Goal: Book appointment/travel/reservation

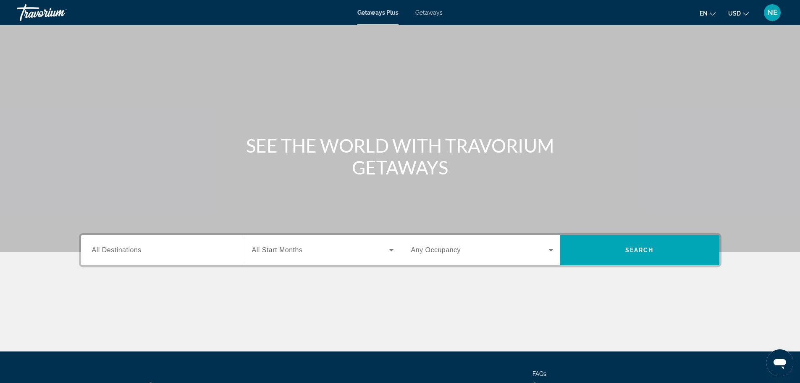
click at [442, 21] on div "Getaways Plus Getaways en English Español Français Italiano Português русский U…" at bounding box center [400, 13] width 800 height 22
click at [441, 16] on span "Getaways" at bounding box center [428, 12] width 27 height 7
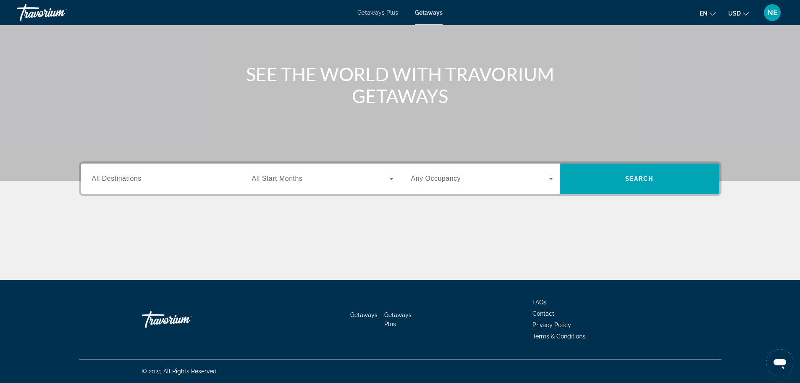
scroll to position [88, 0]
click at [92, 182] on span "All Destinations" at bounding box center [117, 178] width 50 height 7
click at [92, 184] on input "Destination All Destinations" at bounding box center [163, 179] width 142 height 10
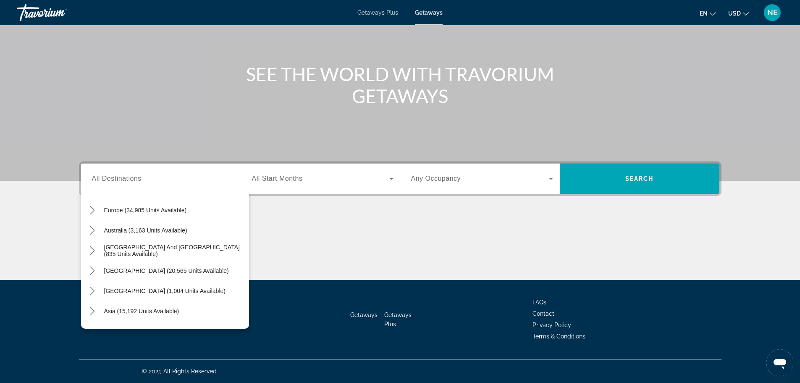
scroll to position [105, 0]
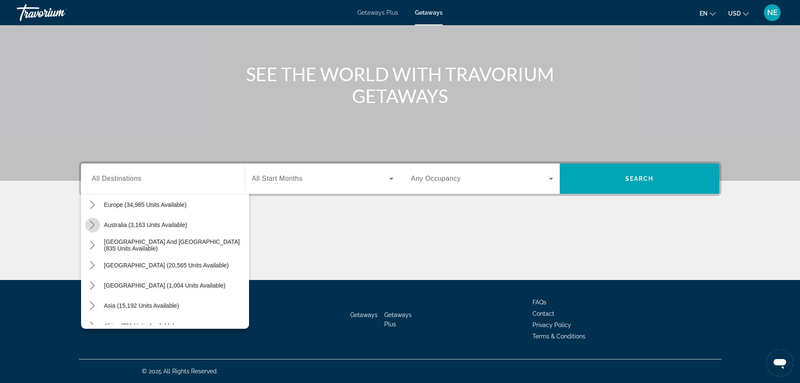
click at [90, 220] on icon "Toggle Australia (3,163 units available) submenu" at bounding box center [92, 224] width 5 height 8
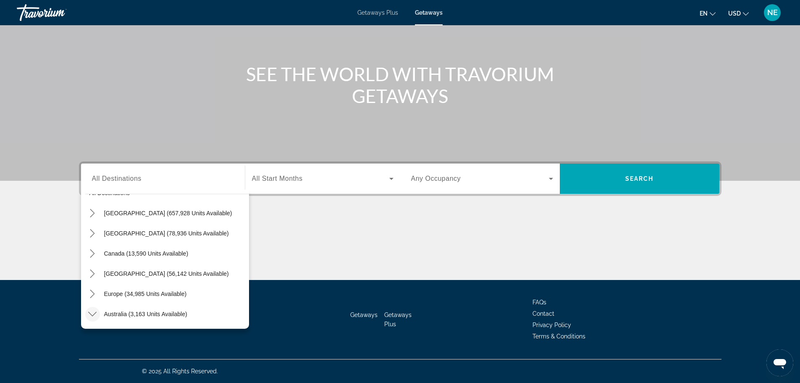
scroll to position [0, 0]
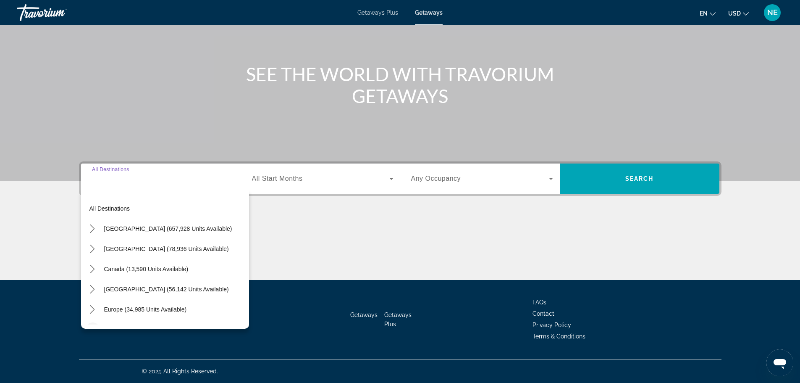
click at [102, 174] on input "Destination All Destinations" at bounding box center [163, 179] width 142 height 10
click at [92, 167] on div "Search widget" at bounding box center [163, 179] width 142 height 24
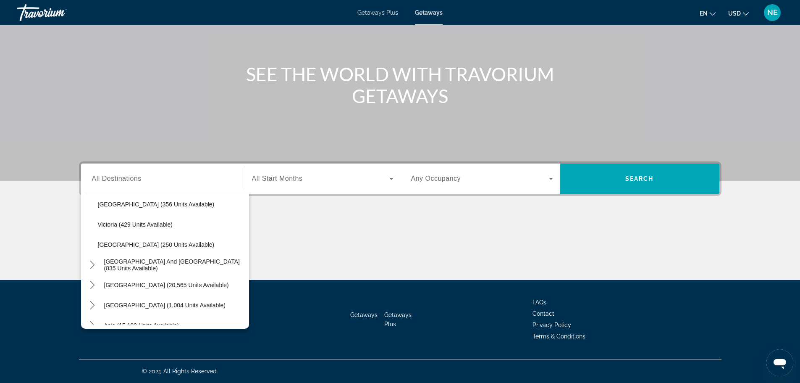
scroll to position [205, 0]
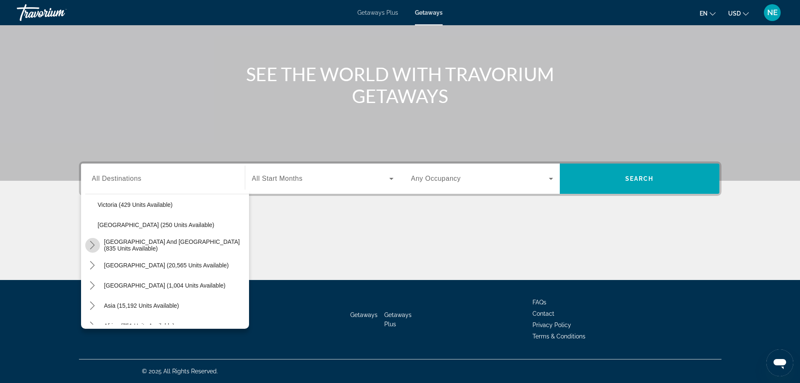
click at [85, 238] on mat-icon "Toggle South Pacific and Oceania (835 units available) submenu" at bounding box center [92, 245] width 15 height 15
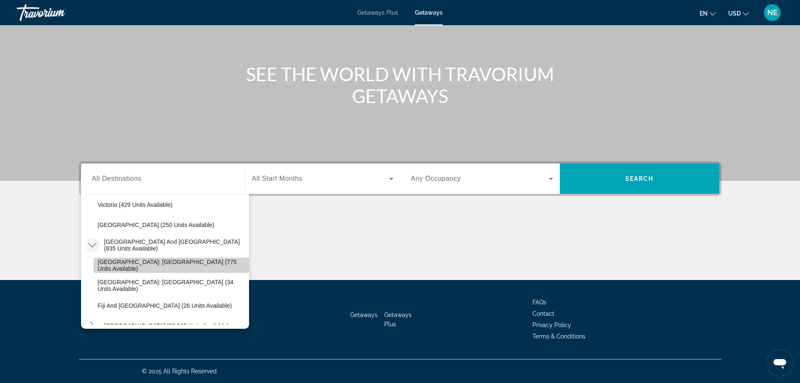
click at [169, 258] on span "[GEOGRAPHIC_DATA]: [GEOGRAPHIC_DATA] (775 units available)" at bounding box center [171, 264] width 147 height 13
type input "**********"
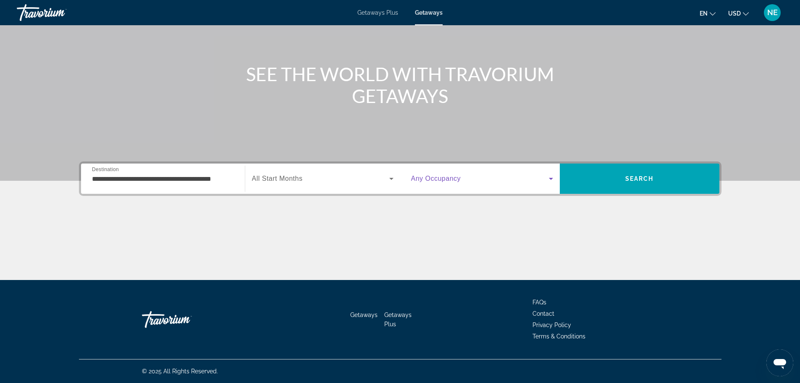
click at [553, 178] on icon "Search widget" at bounding box center [551, 179] width 4 height 2
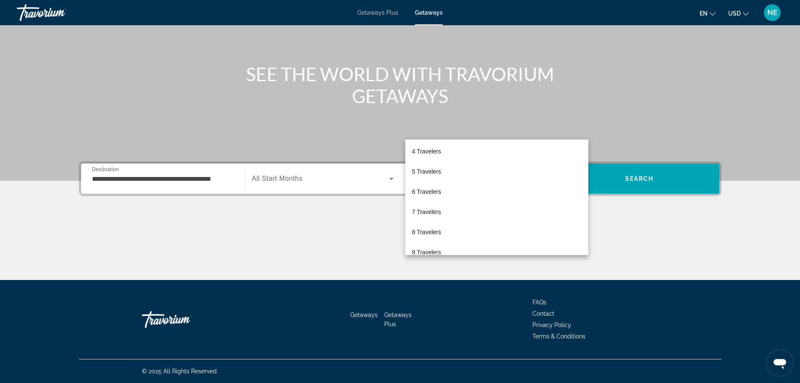
scroll to position [45, 0]
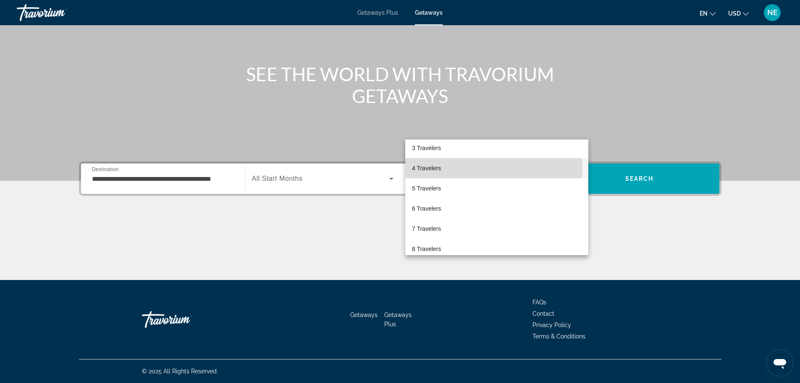
click at [465, 169] on mat-option "4 Travelers" at bounding box center [496, 168] width 183 height 20
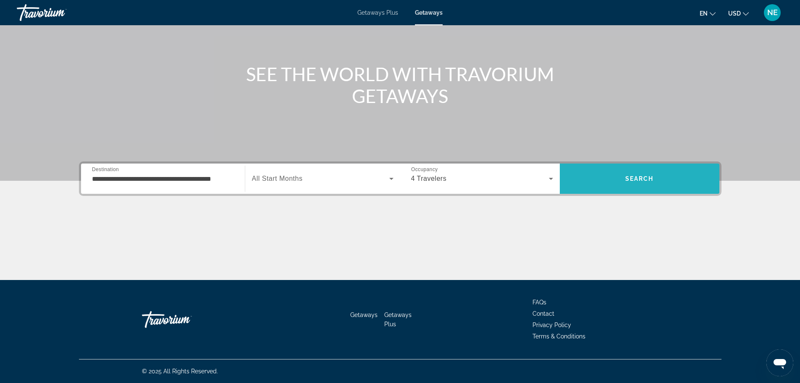
click at [696, 168] on span "Search" at bounding box center [640, 178] width 160 height 20
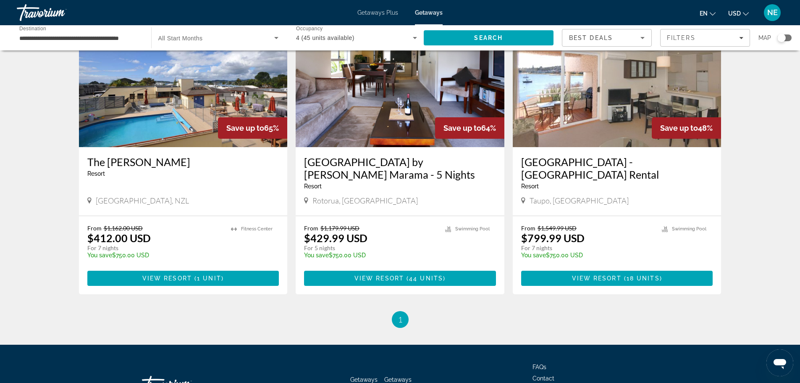
scroll to position [50, 0]
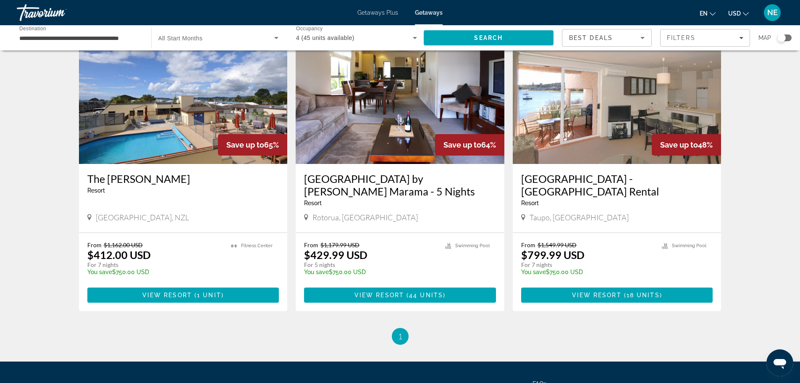
click at [388, 164] on img "Main content" at bounding box center [400, 96] width 209 height 134
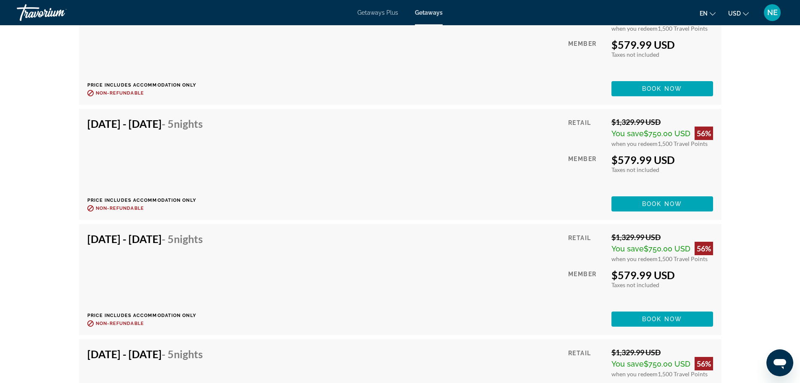
scroll to position [2484, 0]
